Goal: Task Accomplishment & Management: Use online tool/utility

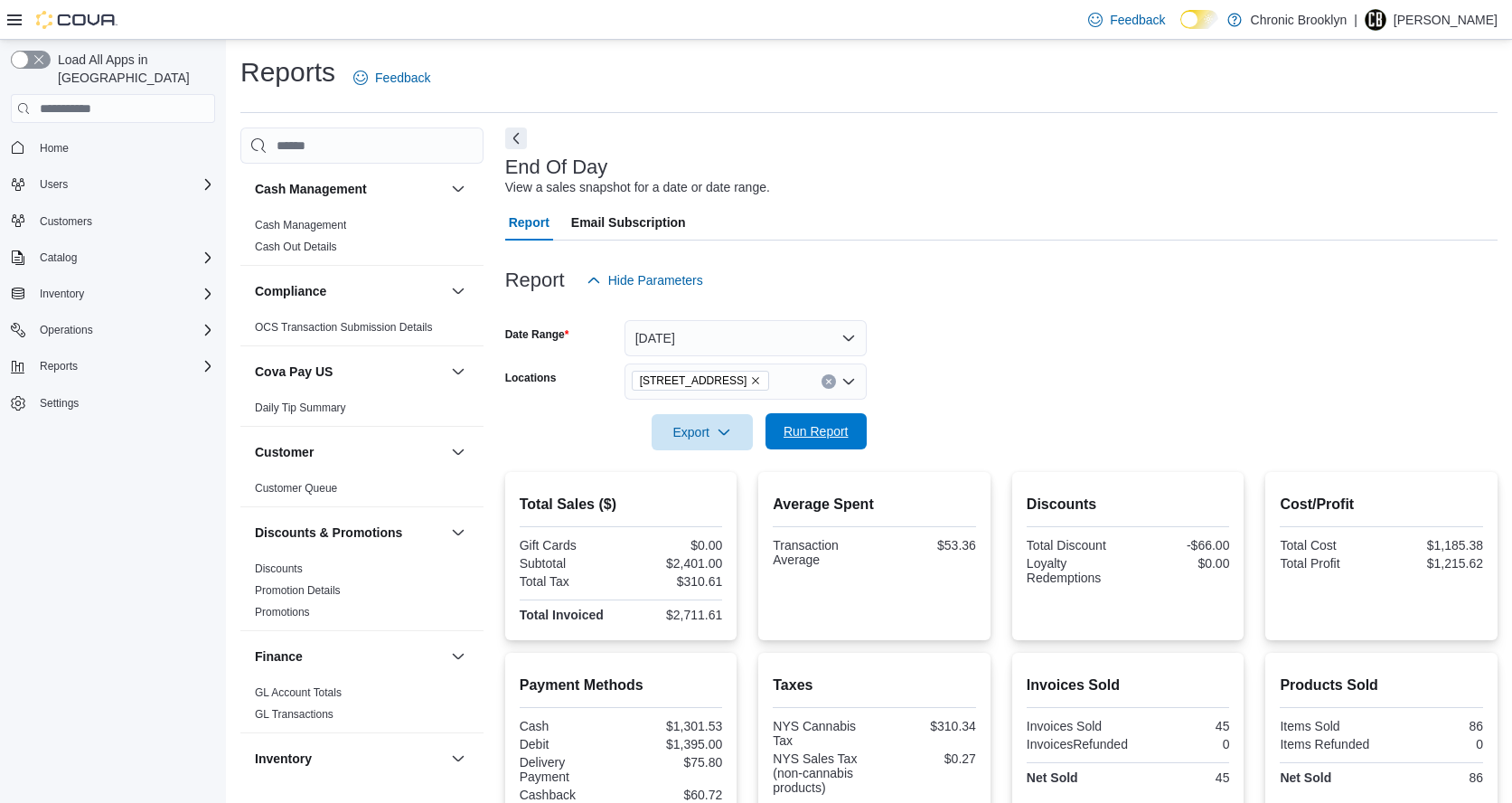
click at [821, 427] on span "Run Report" at bounding box center [816, 431] width 65 height 18
drag, startPoint x: 828, startPoint y: 424, endPoint x: 485, endPoint y: 2, distance: 543.8
click at [830, 422] on span "Run Report" at bounding box center [815, 433] width 80 height 36
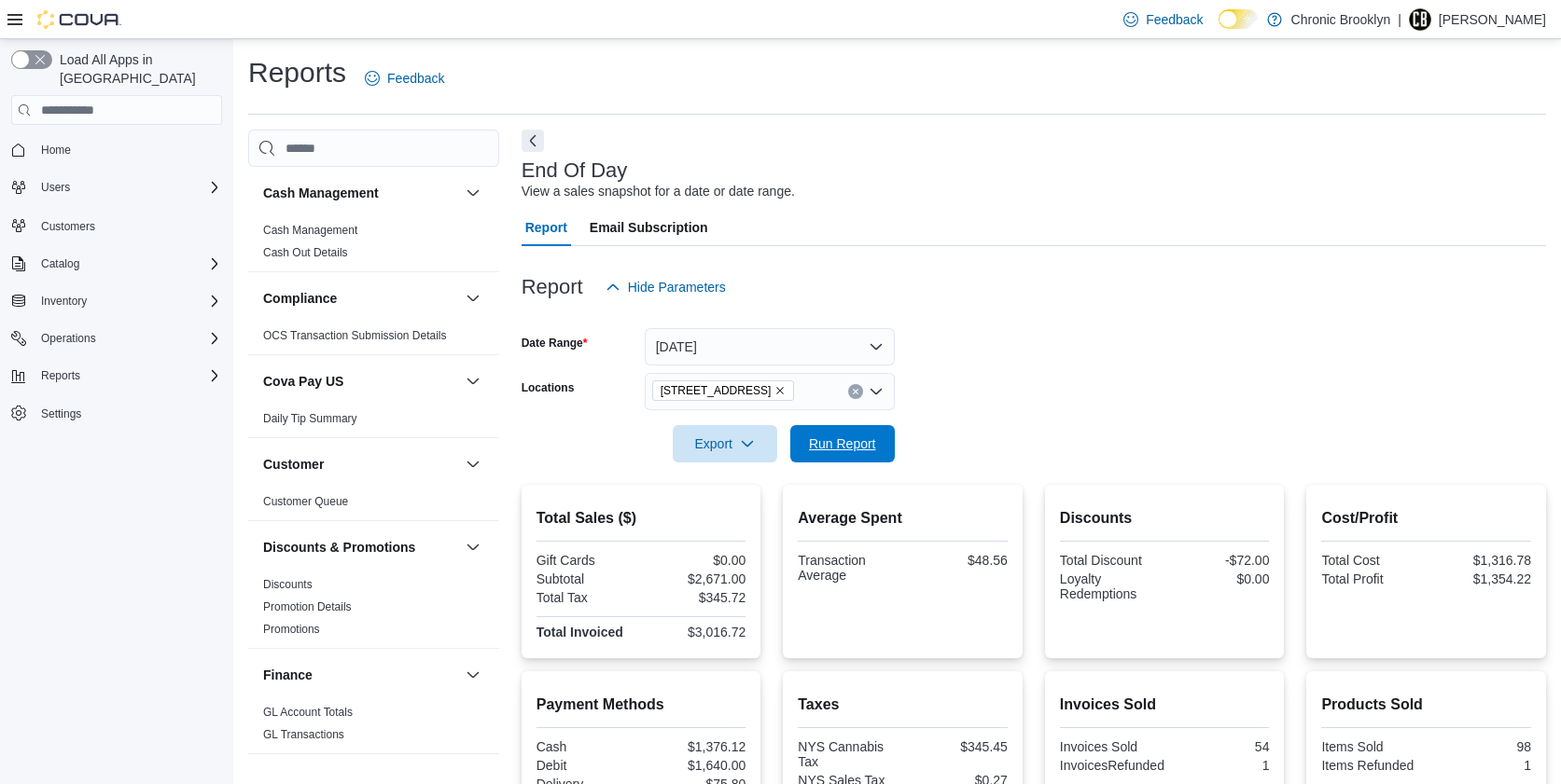
drag, startPoint x: 839, startPoint y: 441, endPoint x: 849, endPoint y: 316, distance: 125.4
click at [840, 441] on span "Run Report" at bounding box center [843, 443] width 67 height 19
click at [844, 438] on span "Run Report" at bounding box center [843, 442] width 67 height 19
